Goal: Find specific page/section: Find specific page/section

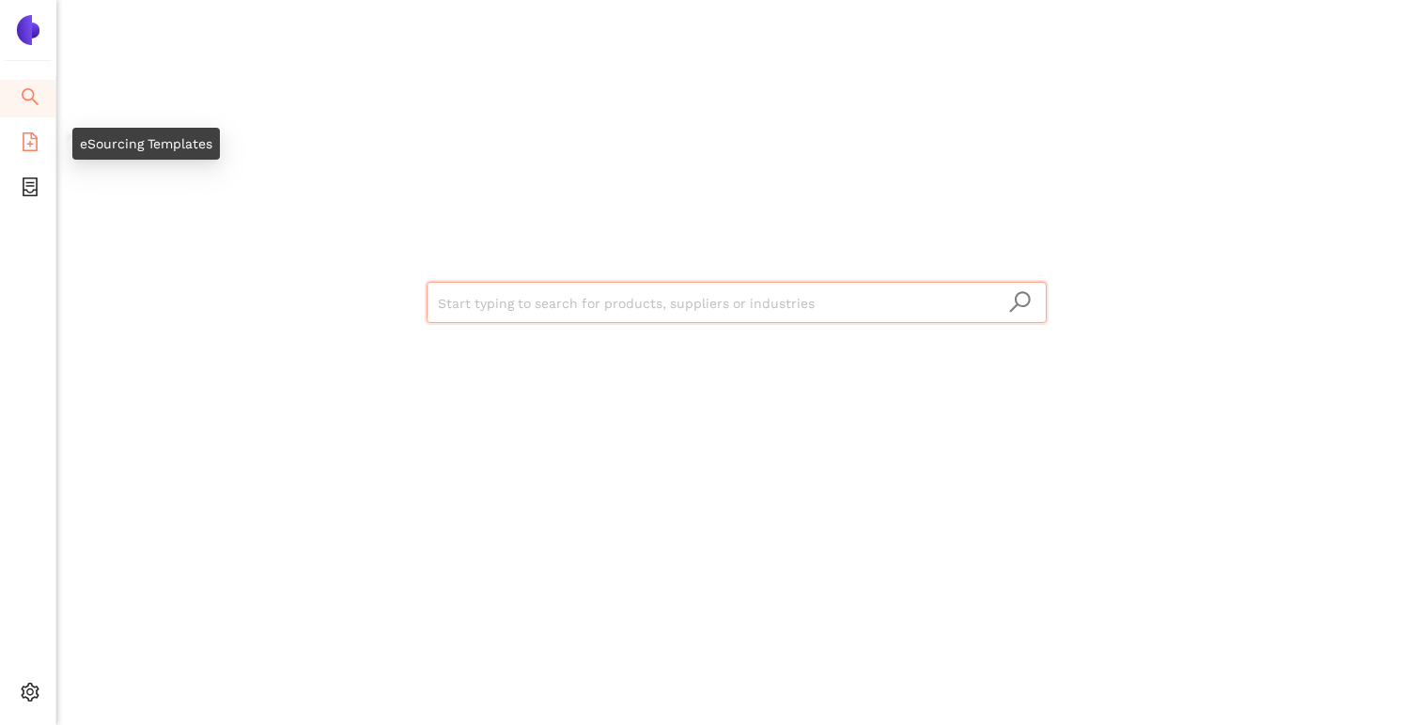
click at [26, 132] on icon "file-add" at bounding box center [30, 141] width 19 height 19
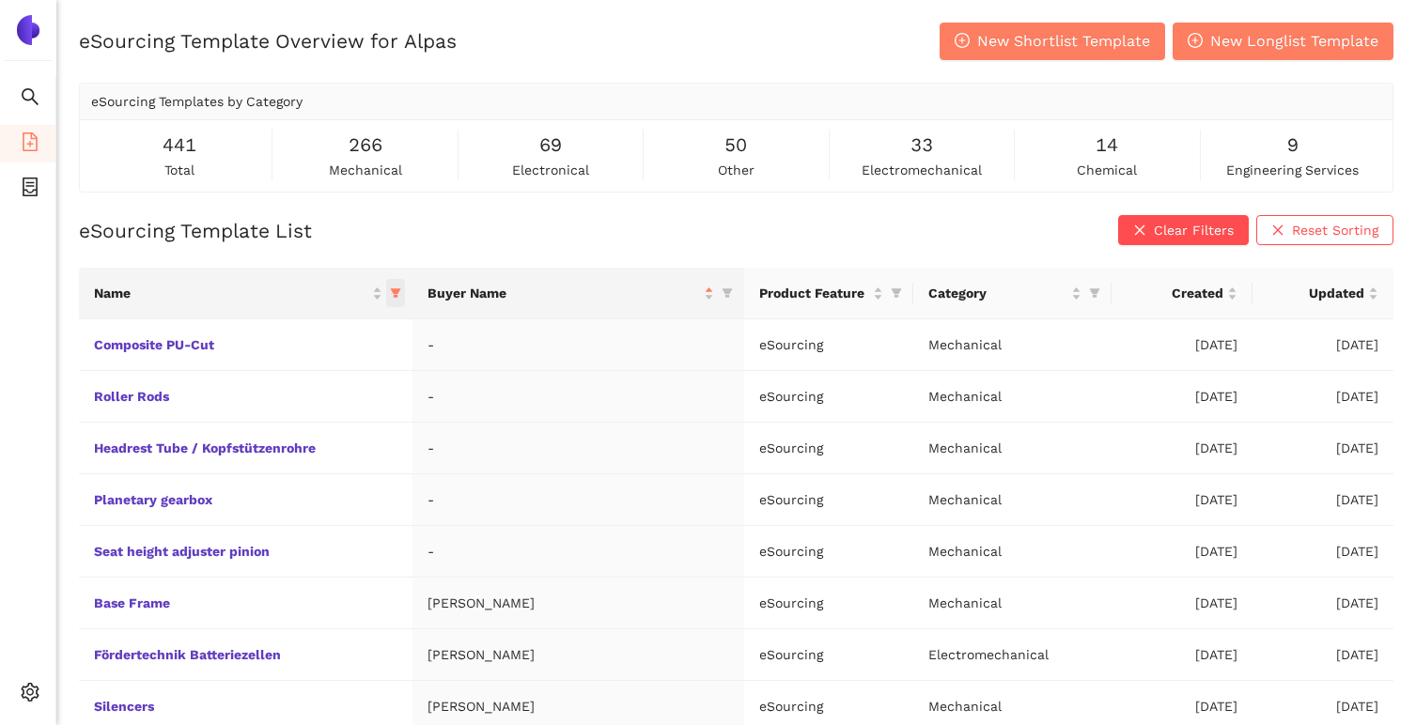
click at [400, 289] on icon "filter" at bounding box center [395, 293] width 10 height 9
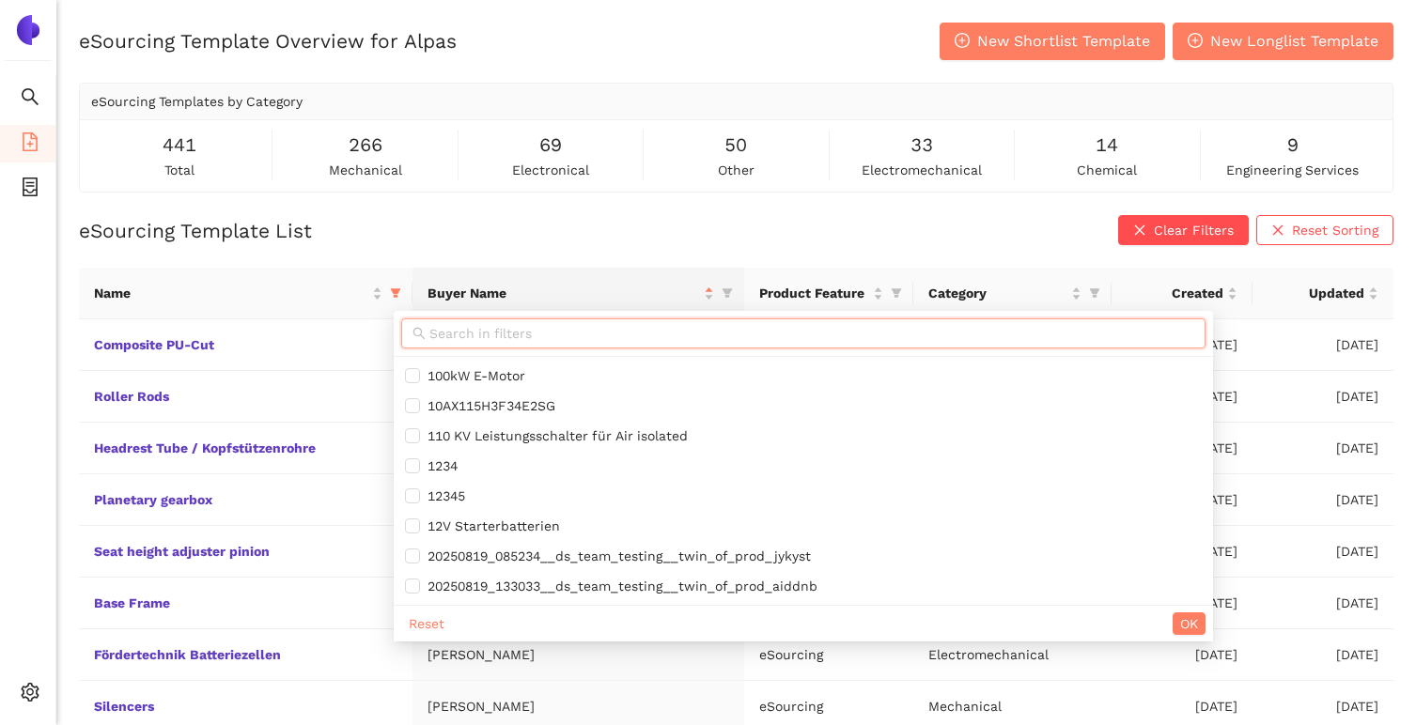
click at [433, 324] on input "text" at bounding box center [811, 333] width 765 height 21
paste input "Schaumstoff"
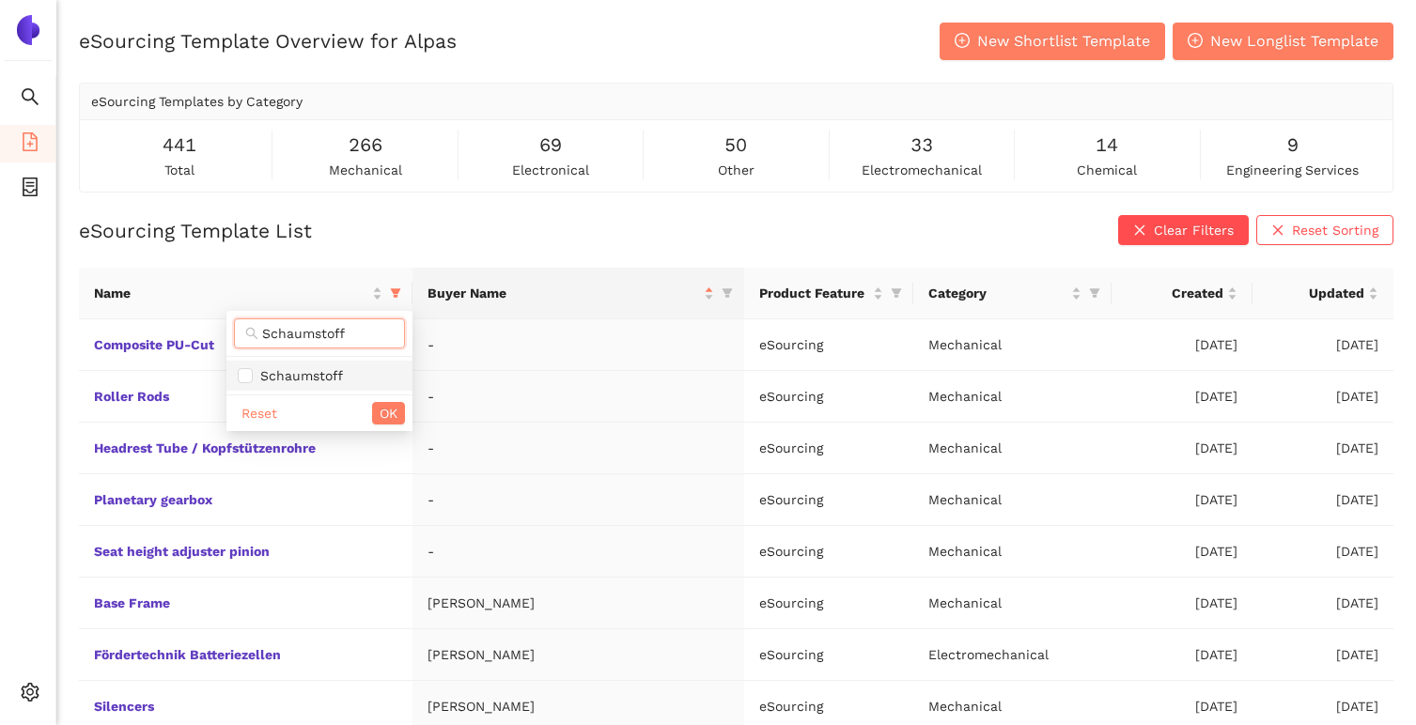
type input "Schaumstoff"
click at [361, 380] on span "Schaumstoff" at bounding box center [319, 375] width 163 height 21
checkbox input "true"
click at [378, 404] on button "OK" at bounding box center [388, 413] width 33 height 23
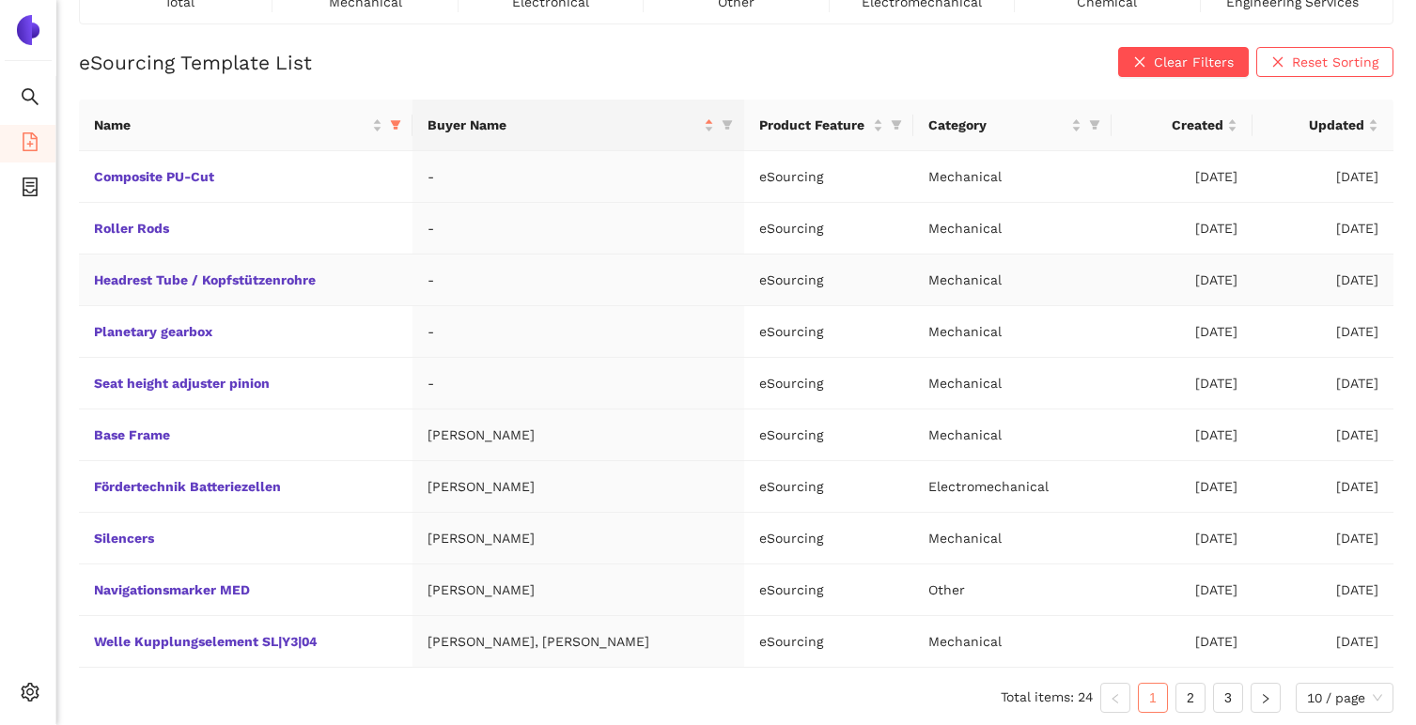
scroll to position [171, 0]
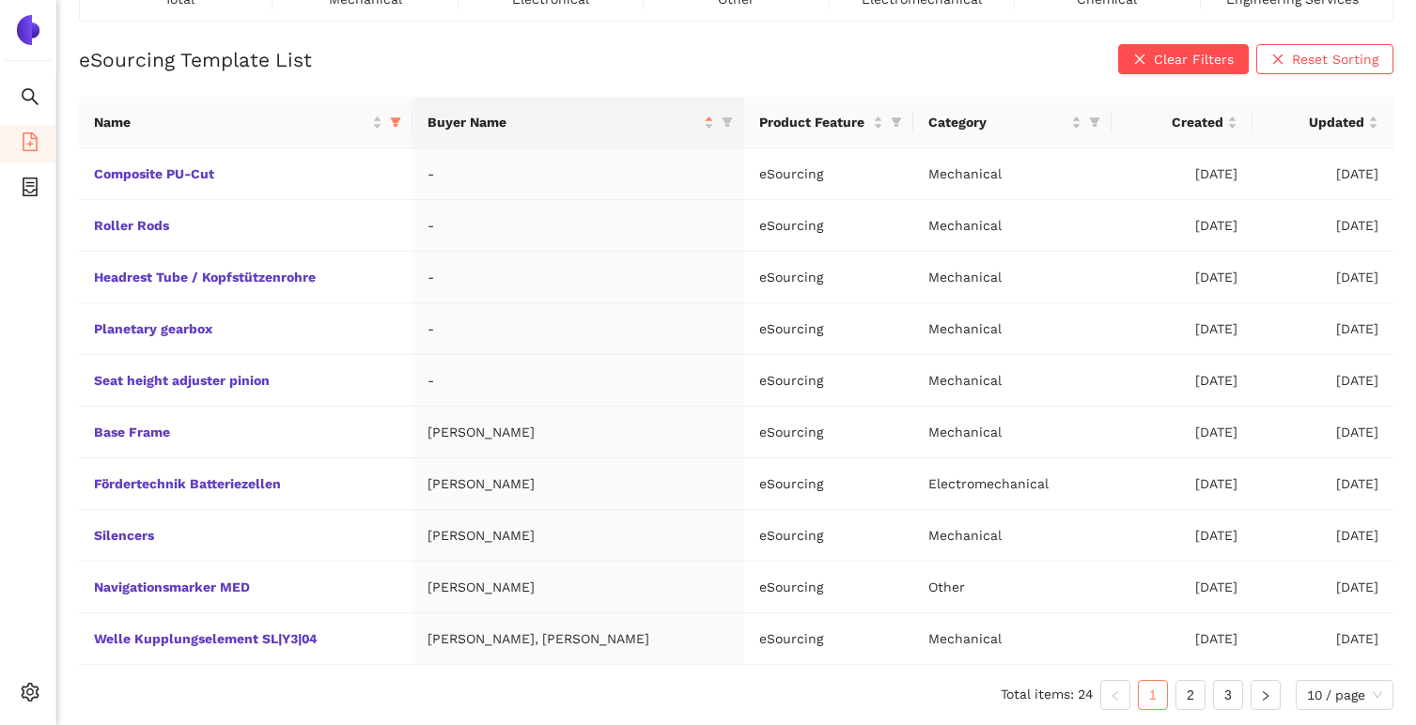
click at [1204, 694] on ul "Total items: 24 1 2 3 10 / page" at bounding box center [736, 695] width 1314 height 30
click at [1199, 694] on link "2" at bounding box center [1190, 695] width 28 height 28
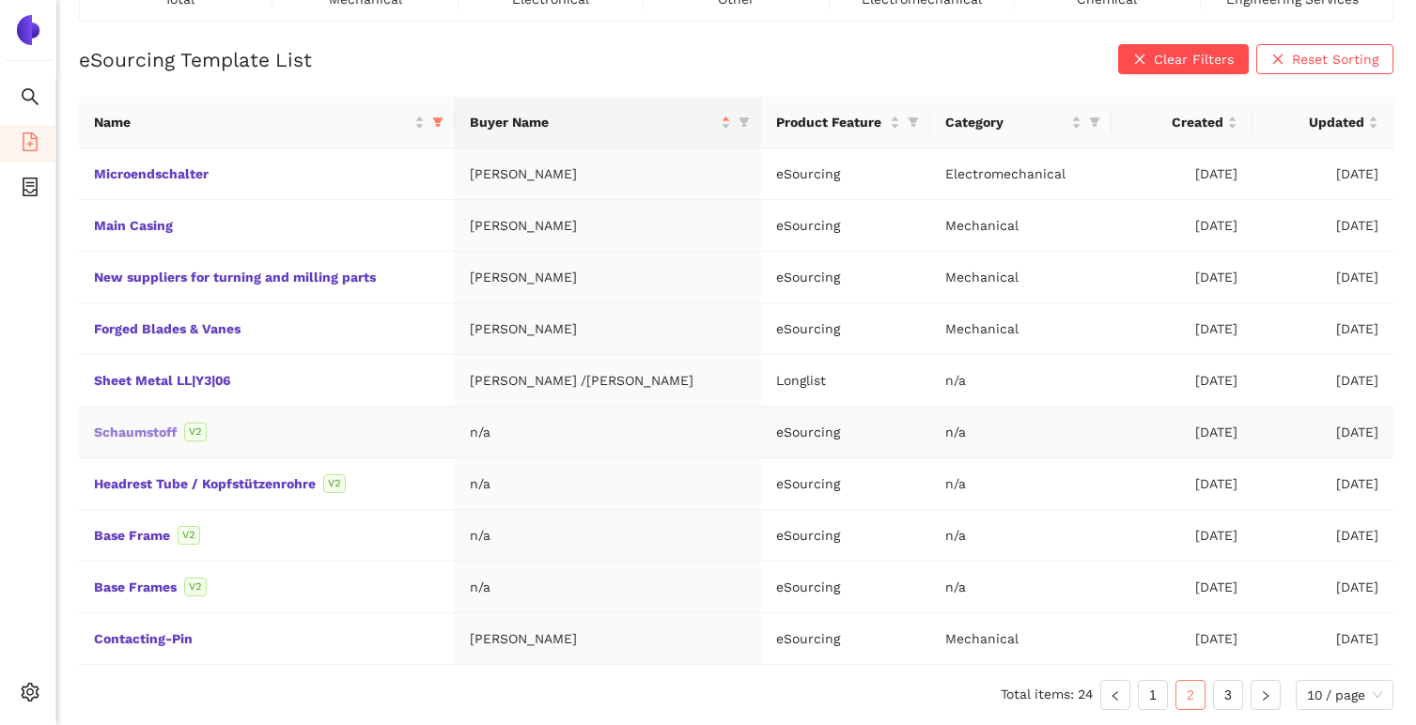
click at [0, 0] on link "Schaumstoff" at bounding box center [0, 0] width 0 height 0
